Goal: Navigation & Orientation: Find specific page/section

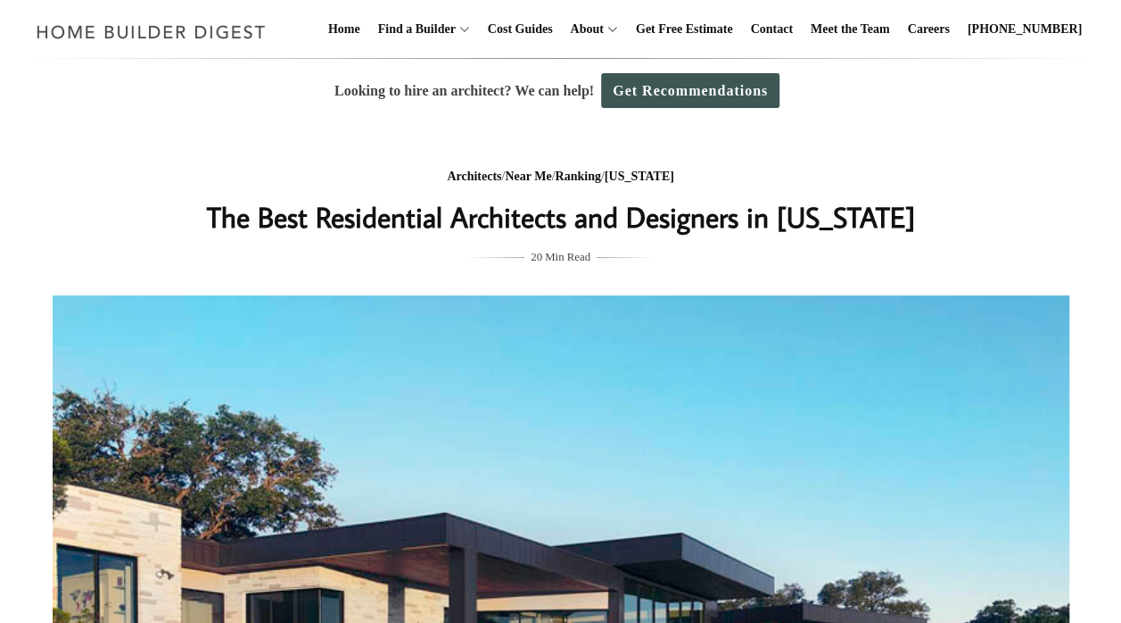
scroll to position [4, 0]
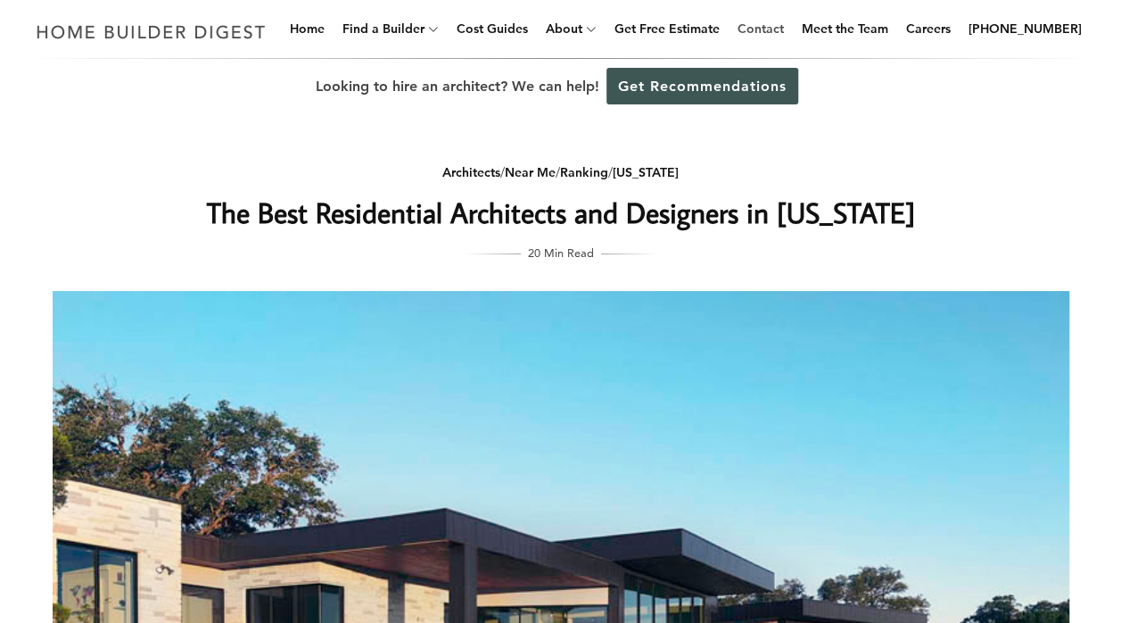
click at [775, 28] on link "Contact" at bounding box center [761, 28] width 61 height 57
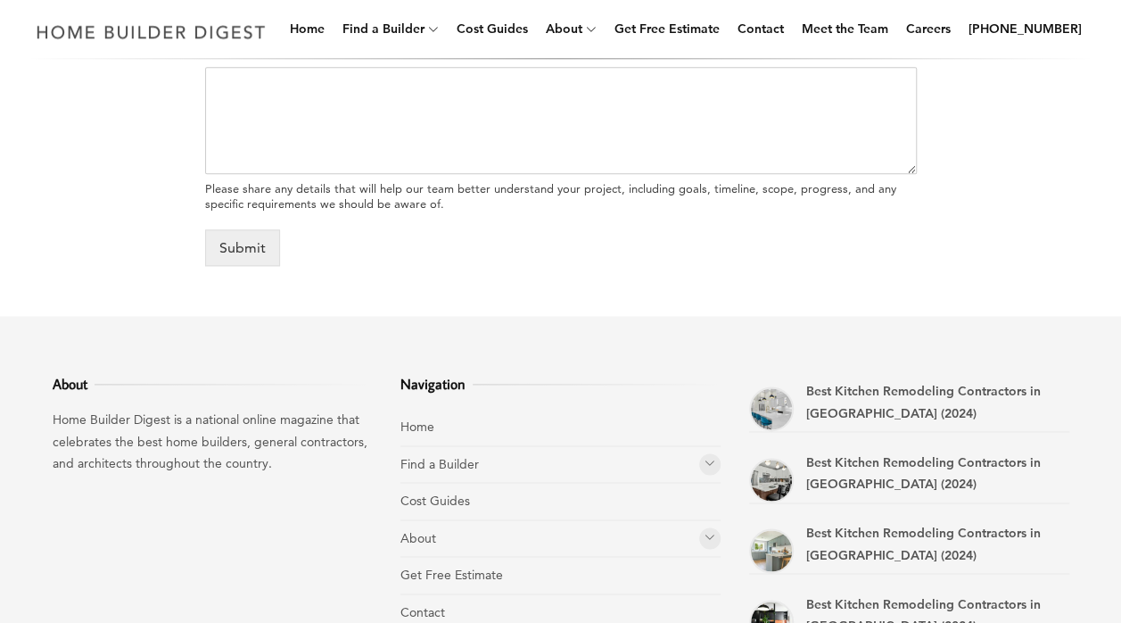
scroll to position [1030, 0]
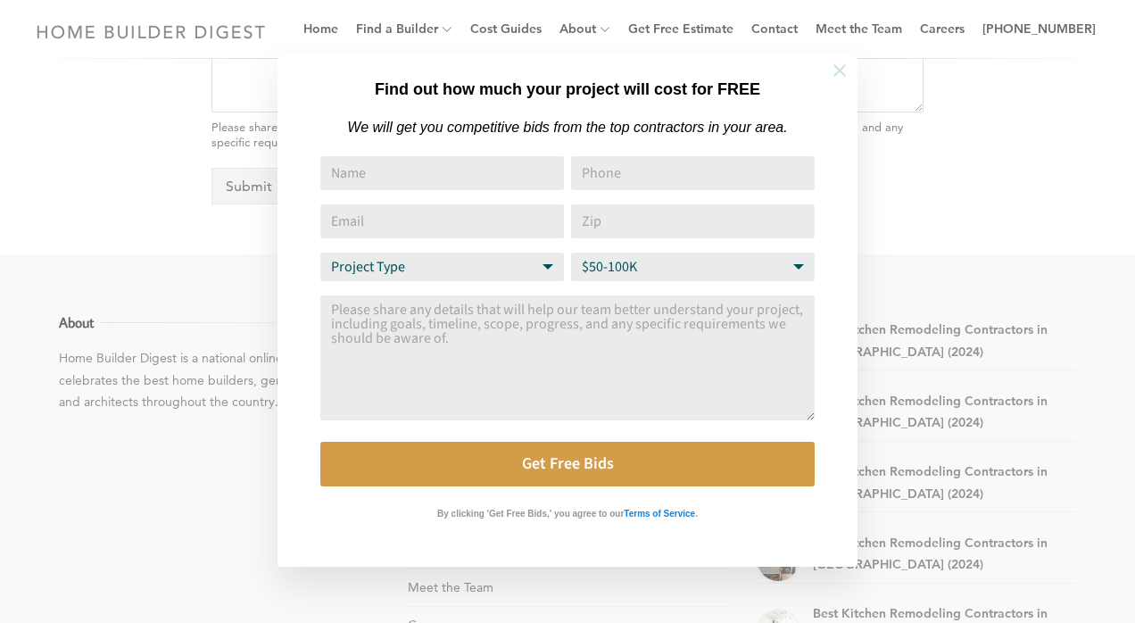
click at [838, 70] on icon at bounding box center [839, 70] width 12 height 12
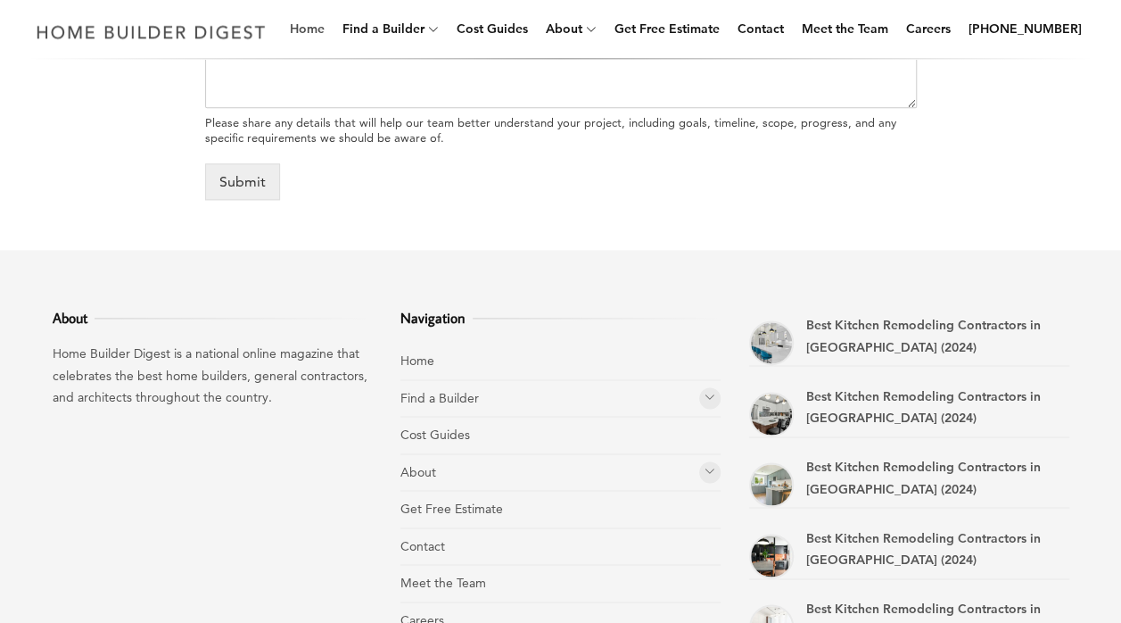
click at [332, 30] on link "Home" at bounding box center [307, 28] width 49 height 57
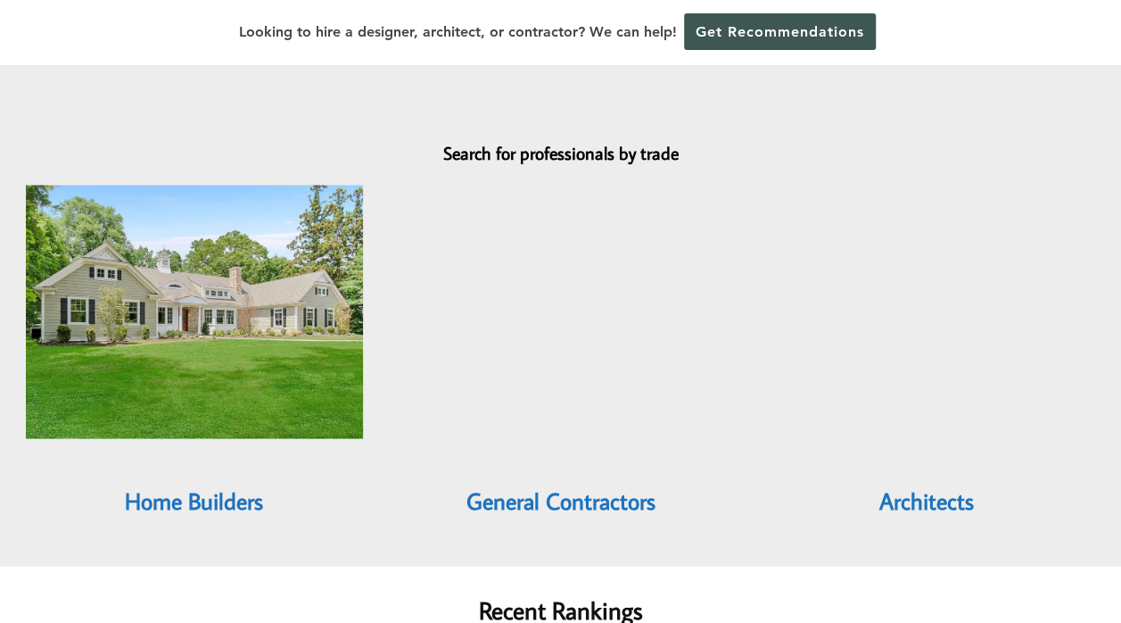
scroll to position [1513, 0]
